Goal: Task Accomplishment & Management: Use online tool/utility

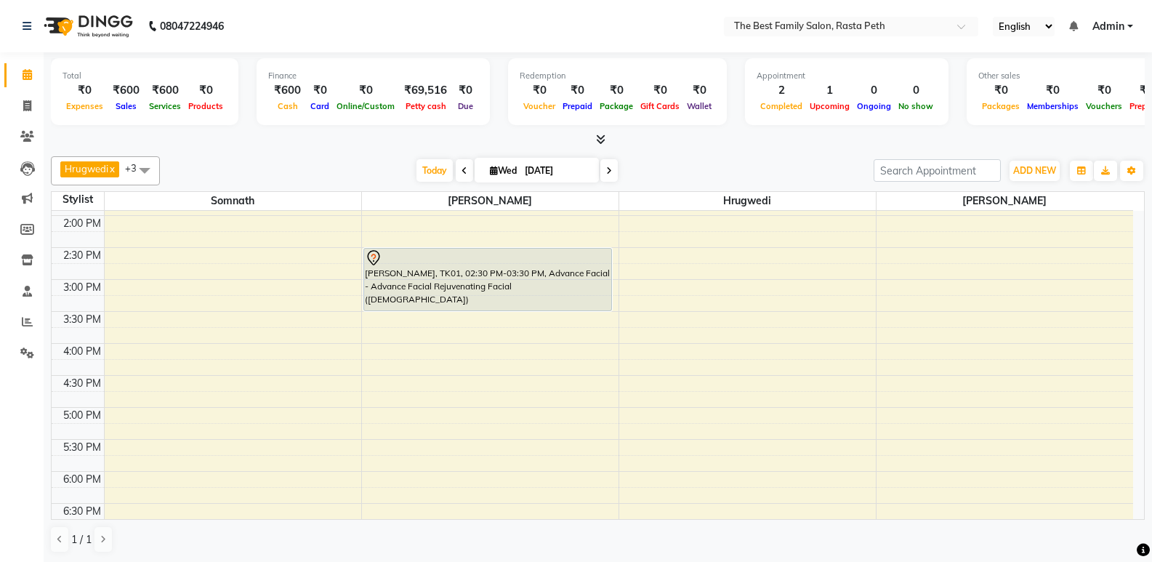
scroll to position [446, 0]
click at [430, 169] on span "Today" at bounding box center [435, 170] width 36 height 23
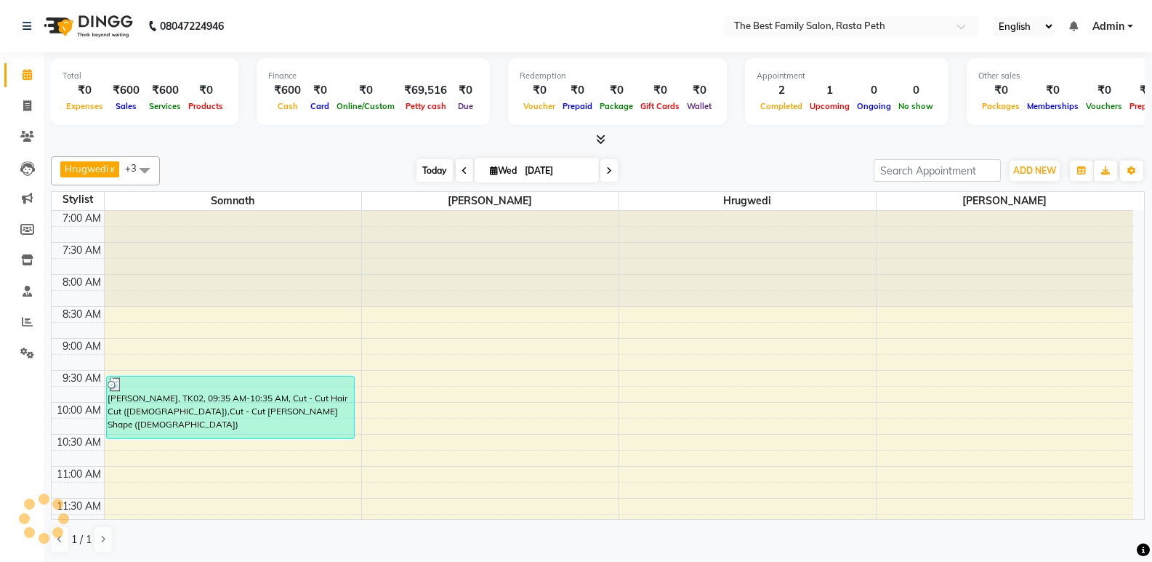
scroll to position [448, 0]
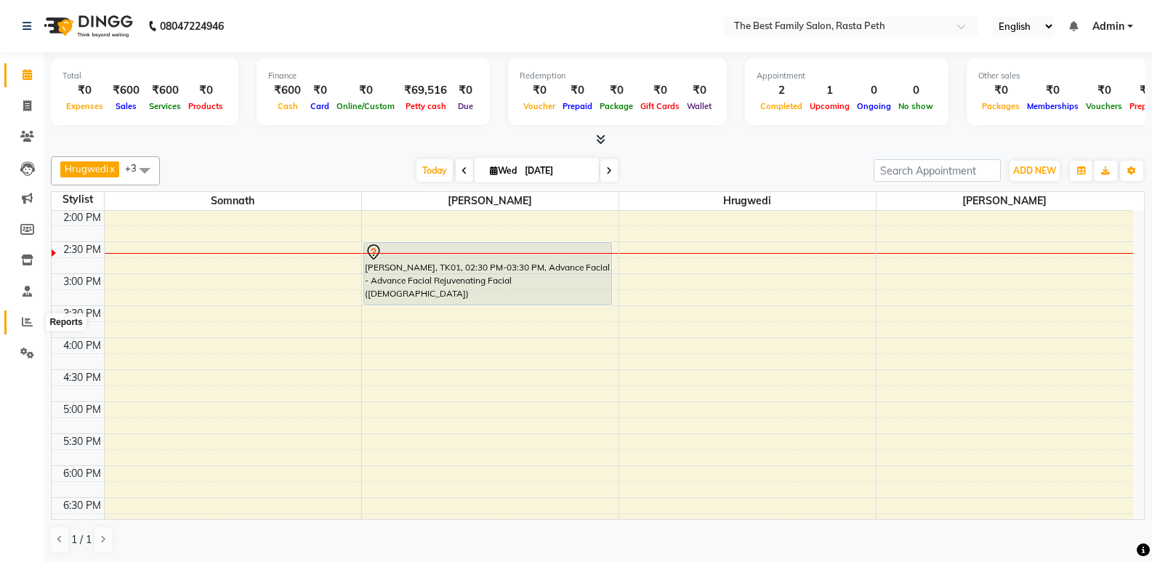
click at [28, 325] on icon at bounding box center [27, 321] width 11 height 11
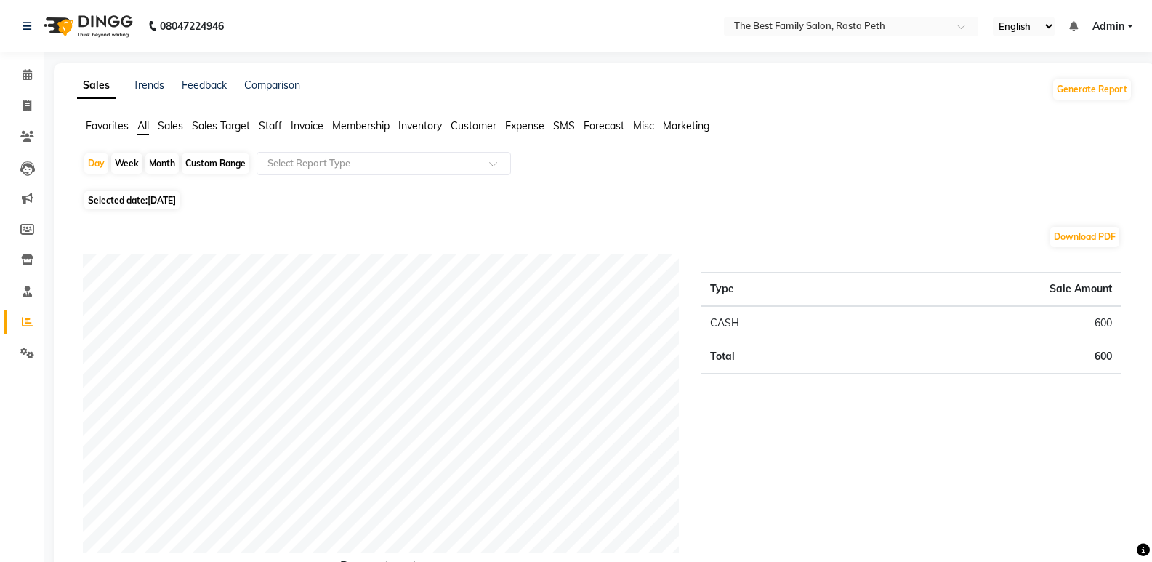
click at [131, 165] on div "Week" at bounding box center [126, 163] width 31 height 20
select select "9"
select select "2025"
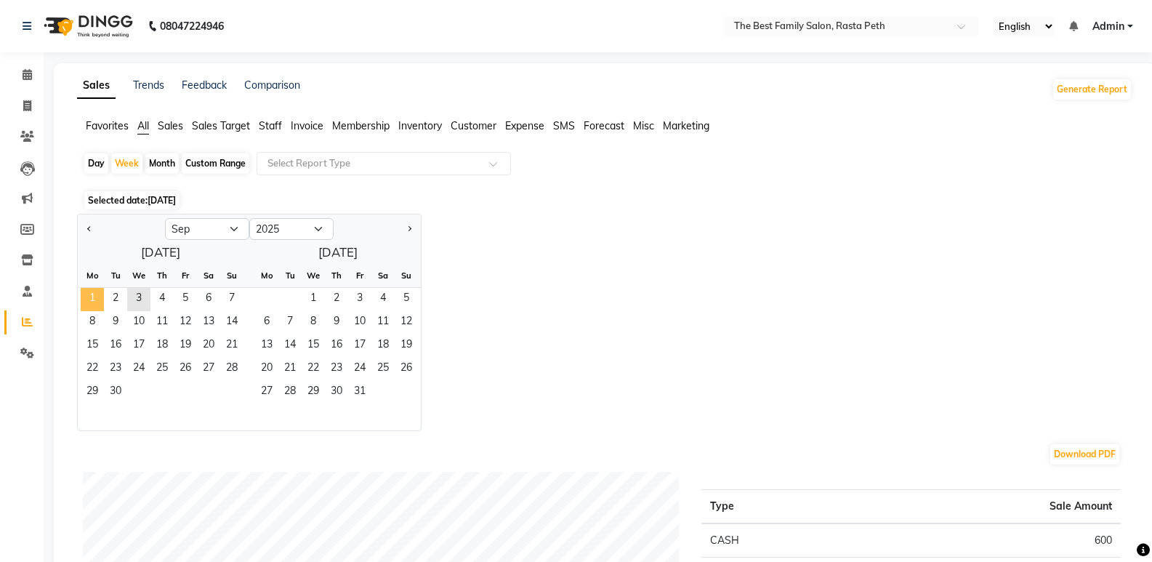
click at [93, 302] on span "1" at bounding box center [92, 299] width 23 height 23
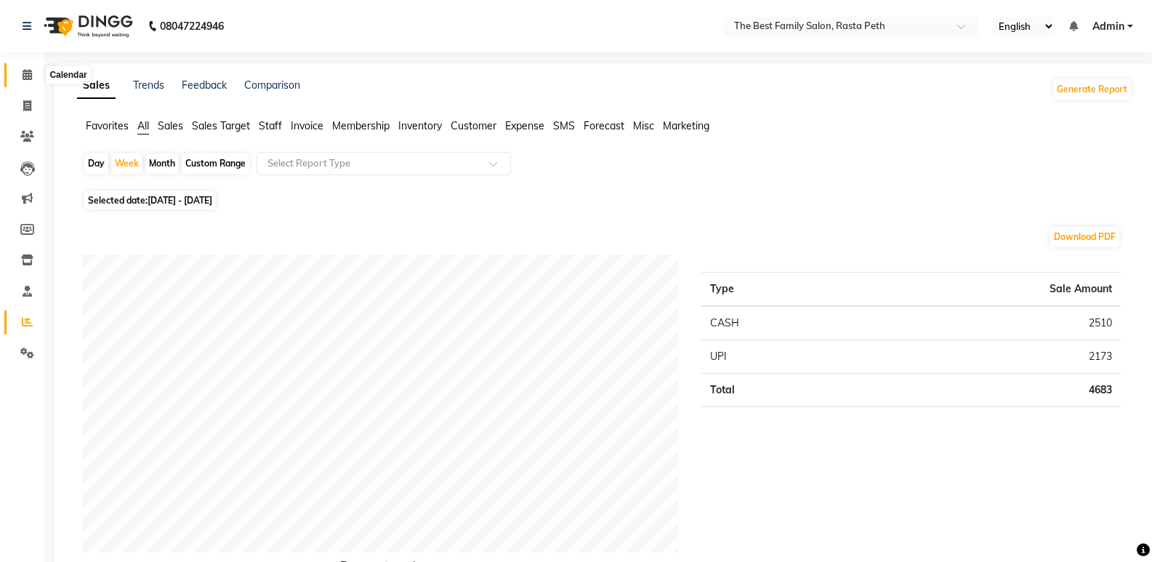
click at [27, 71] on icon at bounding box center [27, 74] width 9 height 11
